Goal: Find specific page/section: Find specific page/section

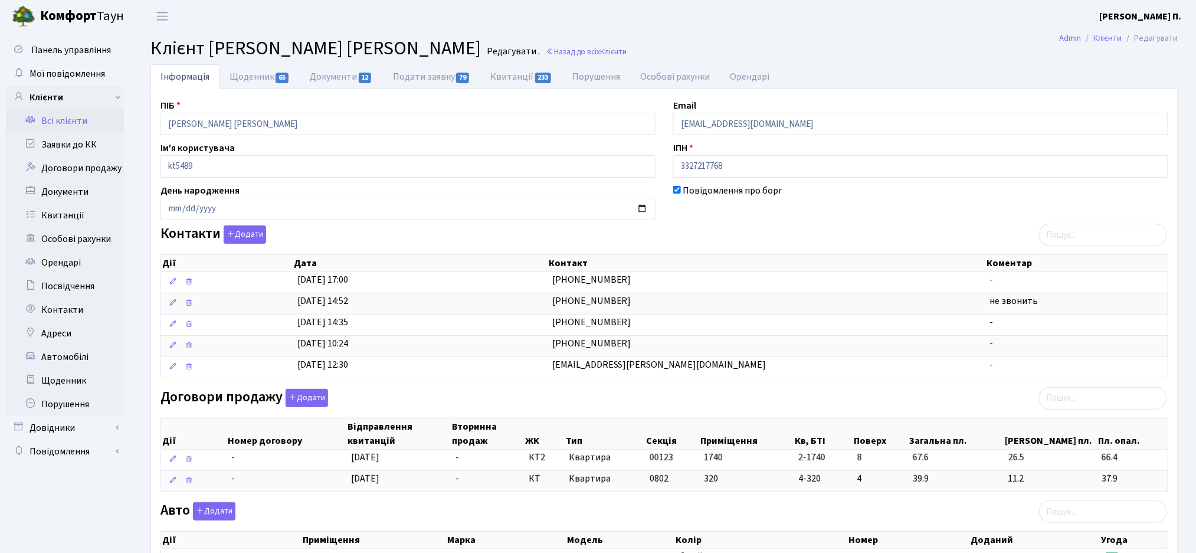
click at [58, 127] on link "Всі клієнти" at bounding box center [65, 121] width 118 height 24
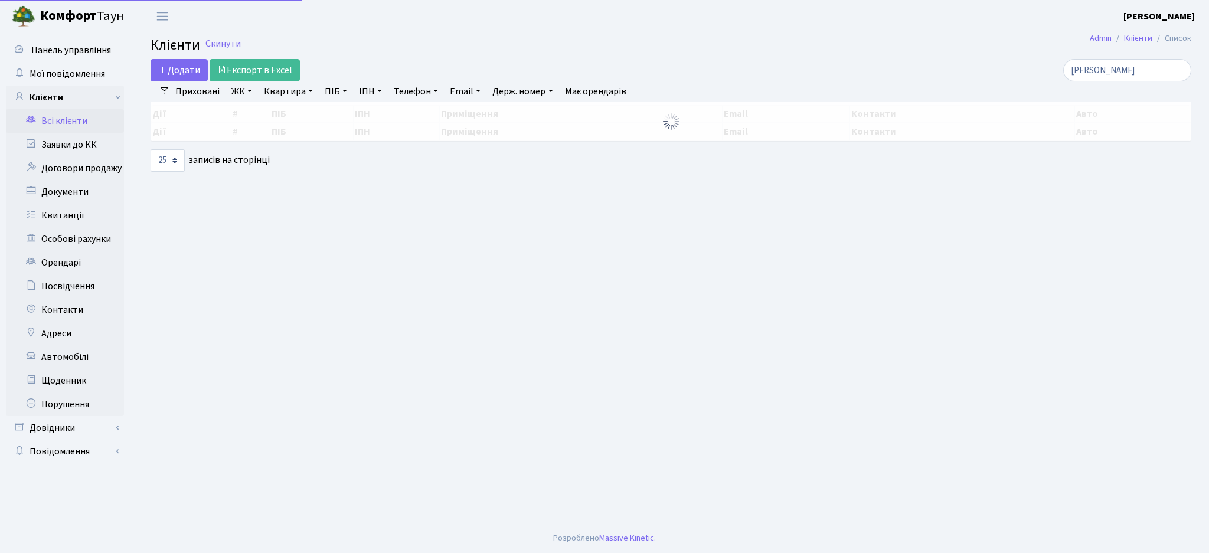
select select "25"
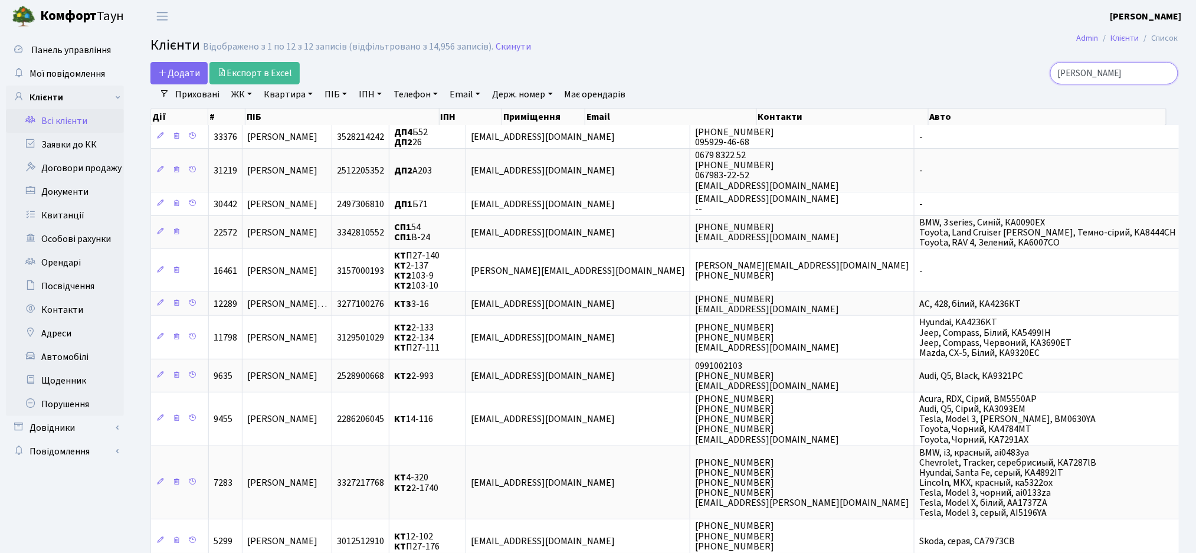
drag, startPoint x: 1108, startPoint y: 71, endPoint x: 930, endPoint y: 51, distance: 178.7
click at [948, 63] on div "дорош" at bounding box center [1013, 73] width 331 height 22
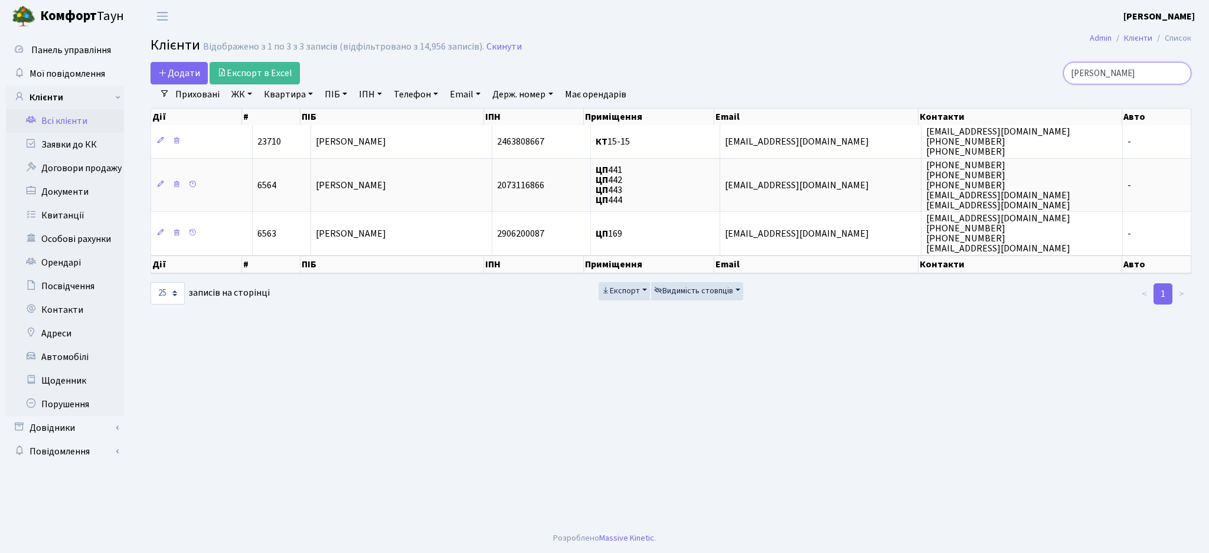
type input "яхно"
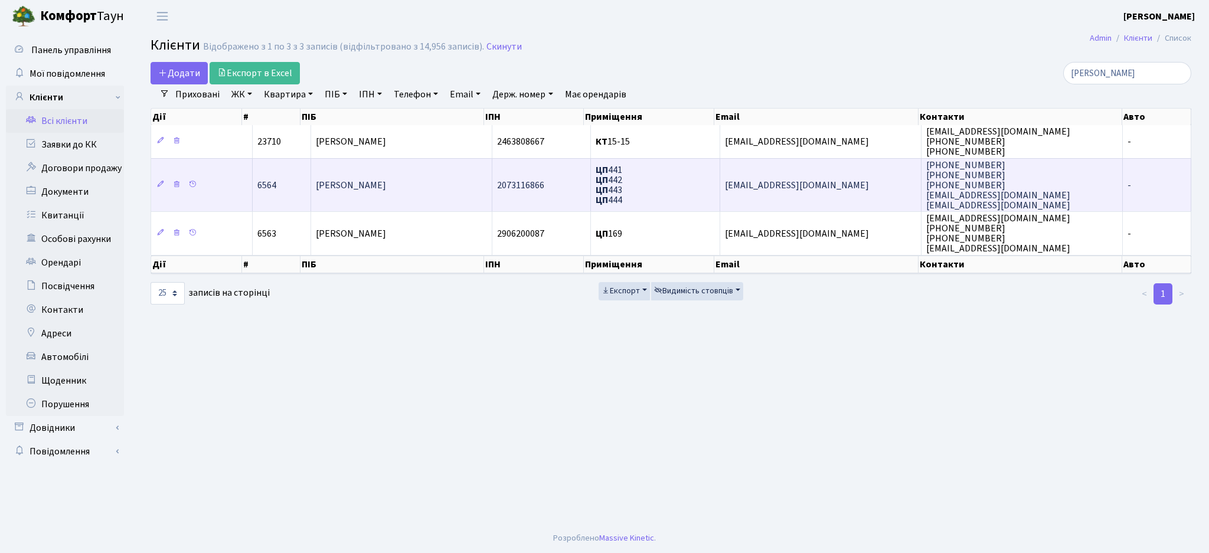
click at [426, 195] on td "[PERSON_NAME]" at bounding box center [401, 185] width 181 height 54
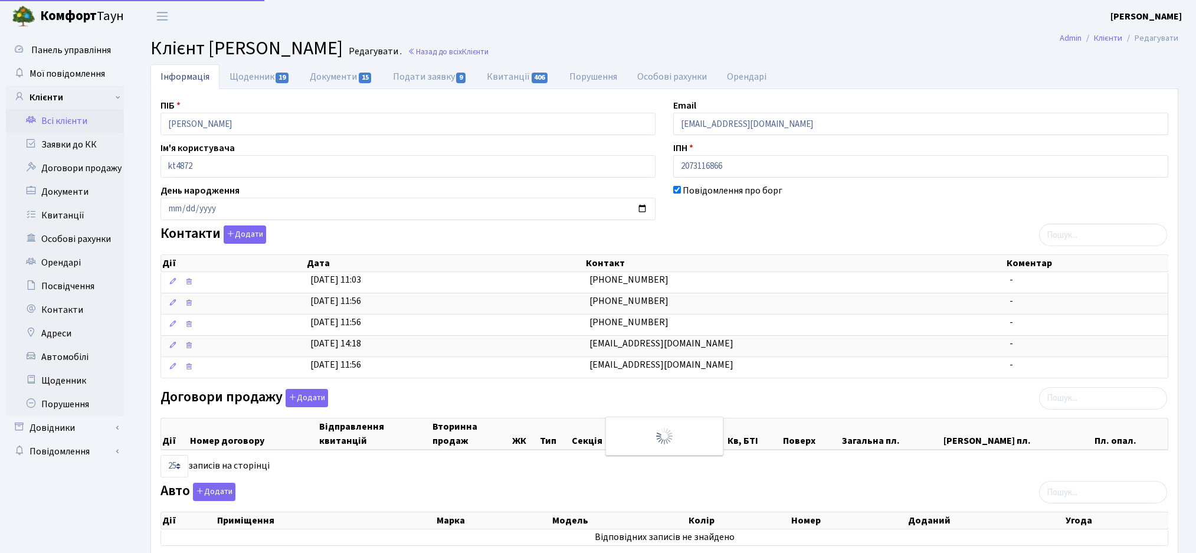
select select "25"
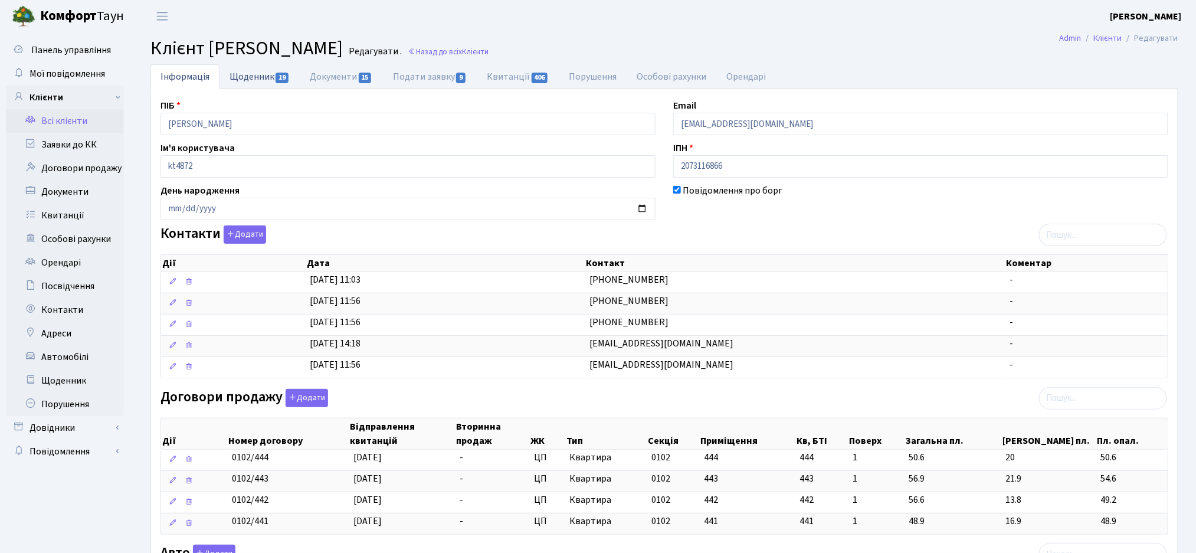
click at [262, 89] on link "Щоденник 19" at bounding box center [260, 76] width 80 height 24
select select "25"
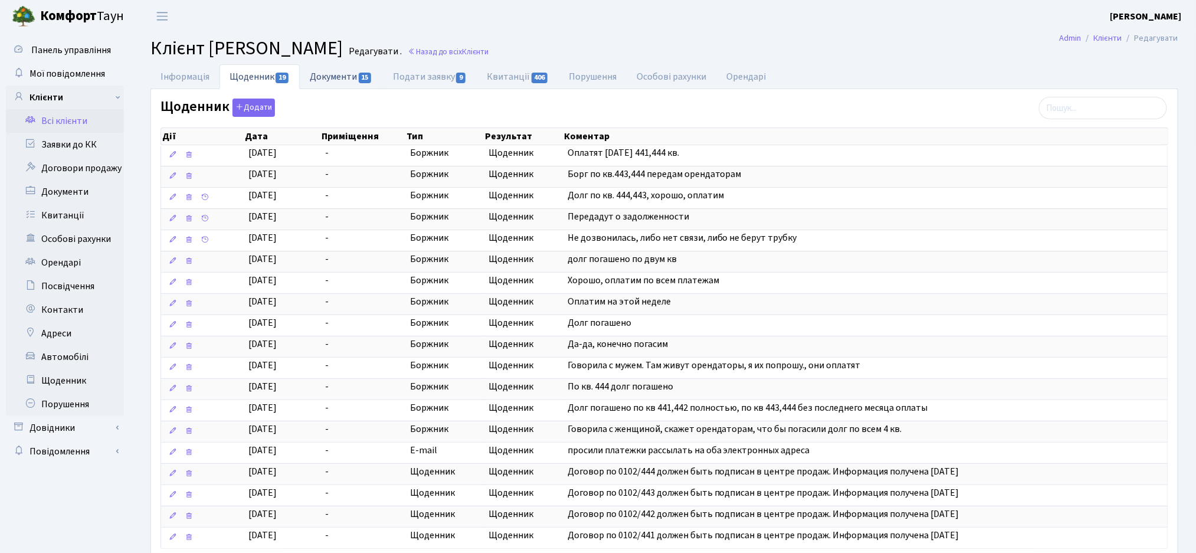
click at [324, 83] on link "Документи 15" at bounding box center [341, 76] width 83 height 24
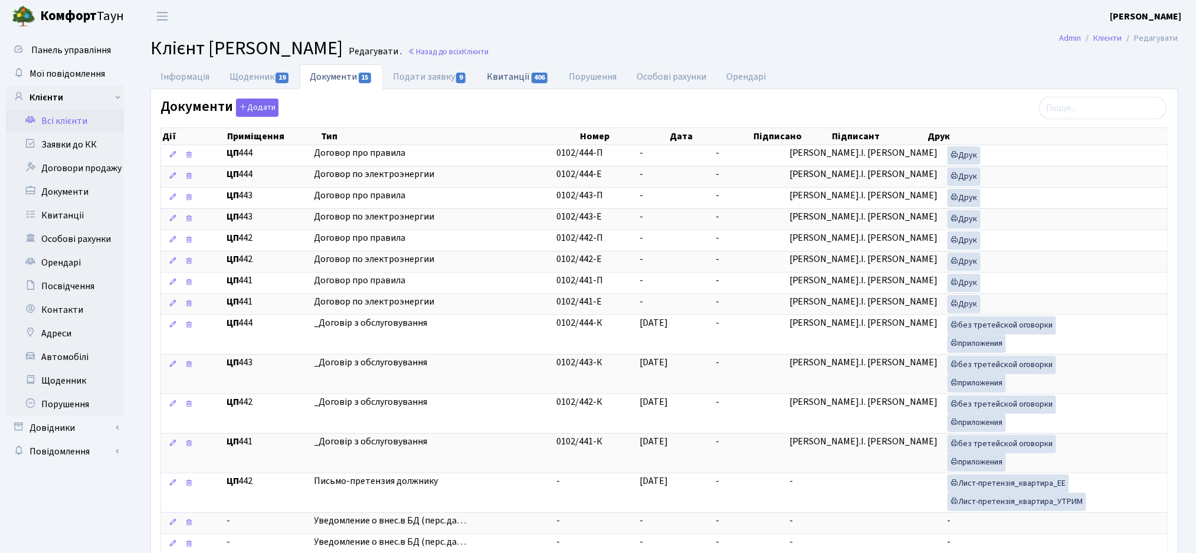
click at [512, 76] on link "Квитанції 406" at bounding box center [518, 76] width 82 height 24
select select "25"
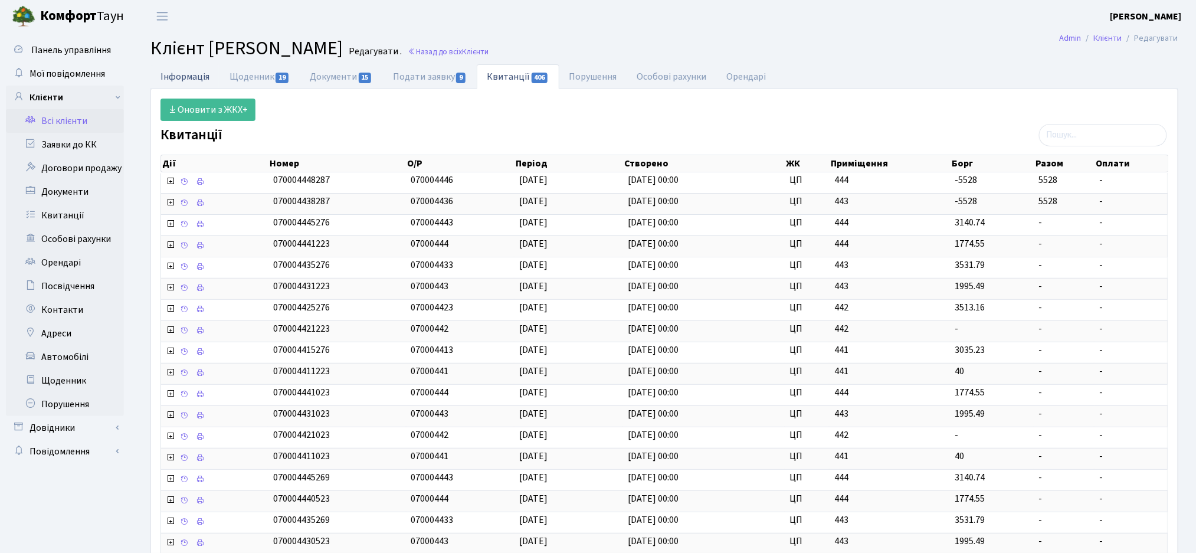
click at [165, 79] on link "Інформація" at bounding box center [185, 76] width 69 height 24
